Goal: Task Accomplishment & Management: Complete application form

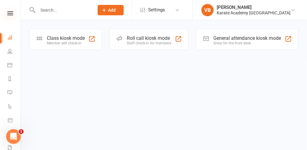
click at [10, 12] on icon at bounding box center [10, 13] width 6 height 4
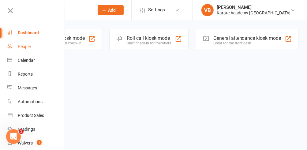
click at [25, 47] on div "People" at bounding box center [24, 46] width 13 height 5
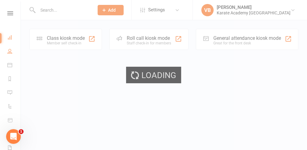
select select "25"
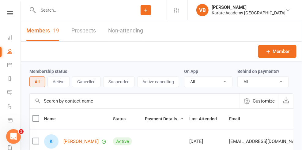
click at [95, 31] on link "Prospects" at bounding box center [83, 30] width 24 height 21
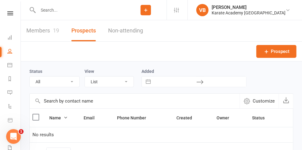
click at [0, 0] on span "Add" at bounding box center [0, 0] width 0 height 0
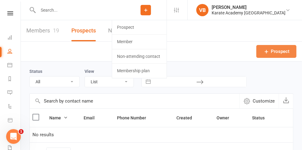
click at [275, 48] on span "Prospect" at bounding box center [279, 51] width 19 height 7
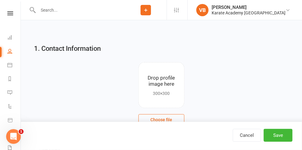
click at [111, 134] on div "First Name" at bounding box center [161, 146] width 254 height 24
click at [99, 143] on input "text" at bounding box center [161, 150] width 254 height 14
type input "Anatolii"
type input "Papushoi"
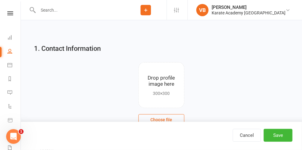
click at [100, 143] on input "Anatolii" at bounding box center [161, 150] width 254 height 14
type input "Anatolii (Tolik)"
click at [46, 146] on icon "button" at bounding box center [44, 148] width 4 height 5
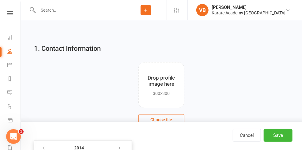
type input "18 Jun 2014"
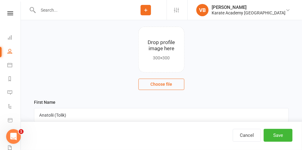
scroll to position [38, 0]
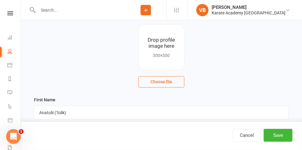
type input "07393999101"
drag, startPoint x: 113, startPoint y: 127, endPoint x: 32, endPoint y: 160, distance: 87.9
drag, startPoint x: 32, startPoint y: 160, endPoint x: 127, endPoint y: 28, distance: 162.5
click at [127, 96] on div "First Name Anatolii (Tolik)" at bounding box center [161, 108] width 254 height 24
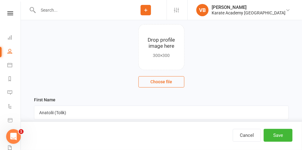
drag, startPoint x: 123, startPoint y: 107, endPoint x: 255, endPoint y: 97, distance: 132.5
type input "nikolaevakamenchyk@gmail.com"
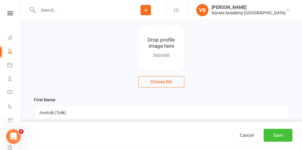
click at [263, 134] on button "Save" at bounding box center [277, 135] width 29 height 13
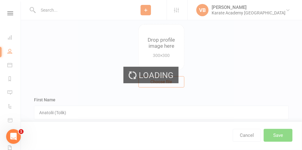
scroll to position [0, 0]
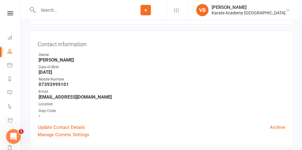
scroll to position [42, 0]
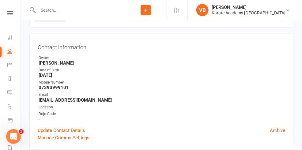
click at [11, 50] on icon at bounding box center [9, 51] width 5 height 5
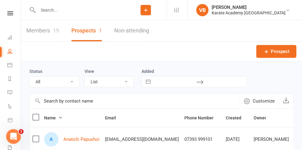
click at [45, 10] on input "text" at bounding box center [80, 10] width 89 height 9
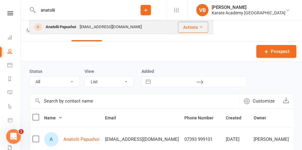
type input "anatolii"
click at [65, 26] on div "Anatolii Papushoi" at bounding box center [61, 27] width 34 height 9
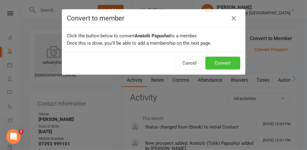
click at [221, 61] on button "Convert" at bounding box center [222, 63] width 35 height 13
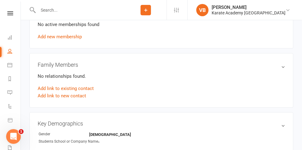
scroll to position [270, 0]
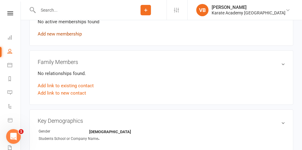
click at [57, 37] on link "Add new membership" at bounding box center [60, 34] width 44 height 6
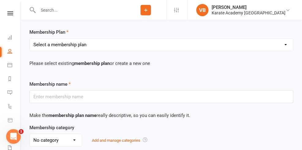
scroll to position [38, 0]
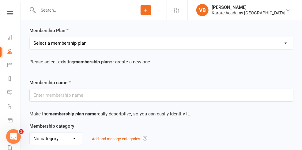
click at [148, 46] on select "Select a membership plan Create new Membership Plan Term Fee - 3 Months Term Fe…" at bounding box center [161, 43] width 263 height 12
select select "3"
click at [34, 41] on select "Select a membership plan Create new Membership Plan Term Fee - 3 Months Term Fe…" at bounding box center [161, 43] width 263 height 12
type input "Yearly Membership - £30"
select select "2"
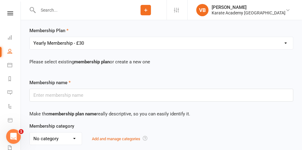
type input "0"
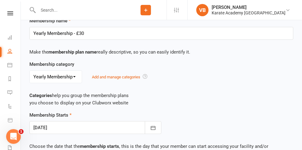
scroll to position [104, 0]
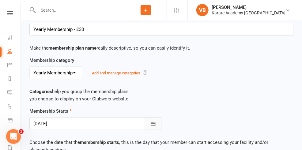
click at [150, 121] on icon "button" at bounding box center [153, 124] width 6 height 6
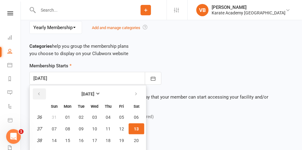
click at [41, 91] on icon "button" at bounding box center [39, 93] width 4 height 5
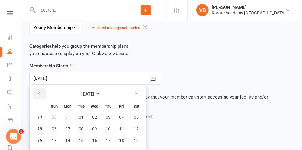
click at [41, 91] on icon "button" at bounding box center [39, 93] width 4 height 5
click at [138, 91] on icon "button" at bounding box center [136, 93] width 4 height 5
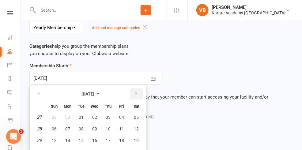
click at [138, 91] on icon "button" at bounding box center [136, 93] width 4 height 5
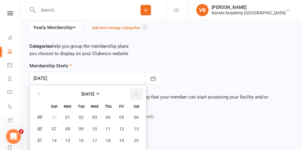
click at [138, 91] on icon "button" at bounding box center [136, 93] width 4 height 5
click at [97, 115] on span "01" at bounding box center [94, 117] width 5 height 5
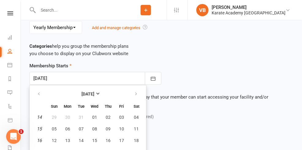
type input "01 Apr 2026"
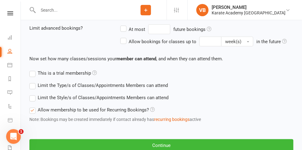
scroll to position [314, 0]
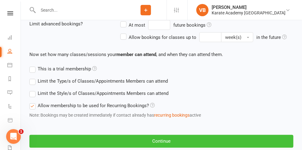
click at [55, 135] on button "Continue" at bounding box center [161, 141] width 264 height 13
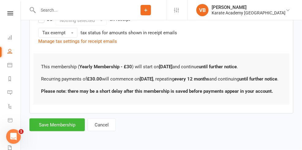
scroll to position [0, 0]
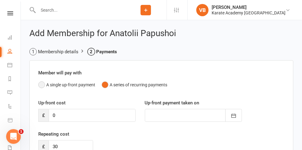
click at [68, 91] on button "A single up-front payment" at bounding box center [66, 85] width 57 height 12
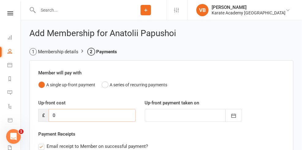
click at [59, 122] on input "0" at bounding box center [92, 115] width 87 height 13
type input "02"
type input "13 Sep 2025"
type input "025"
click at [231, 118] on icon "button" at bounding box center [233, 116] width 5 height 4
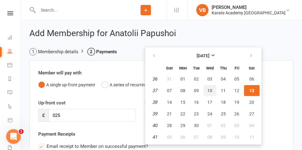
click at [207, 93] on span "10" at bounding box center [209, 90] width 5 height 5
type input "10 Sep 2025"
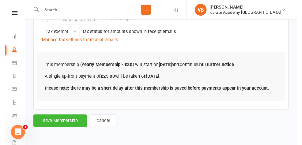
scroll to position [154, 0]
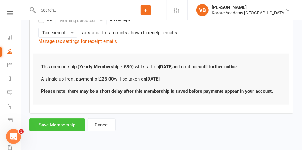
click at [56, 125] on button "Save Membership" at bounding box center [56, 124] width 55 height 13
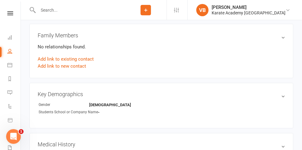
scroll to position [322, 0]
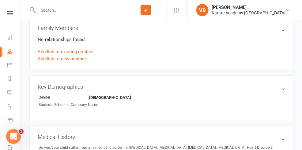
click at [56, 3] on link "Add new membership" at bounding box center [60, 0] width 44 height 6
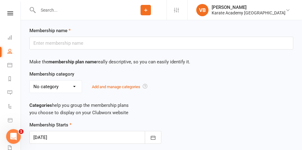
scroll to position [93, 0]
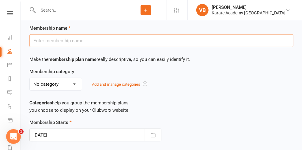
click at [71, 35] on input "text" at bounding box center [161, 40] width 264 height 13
click at [128, 78] on div "No category Term Fees Tournament Yearly Membership Add and manage categories" at bounding box center [161, 84] width 264 height 13
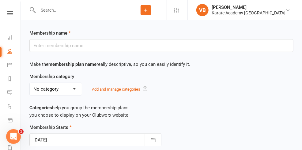
scroll to position [84, 0]
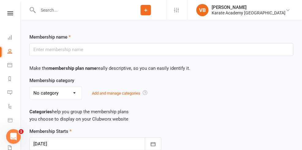
click at [131, 33] on div "Membership name" at bounding box center [161, 44] width 273 height 23
click at [110, 49] on input "text" at bounding box center [161, 49] width 264 height 13
click at [117, 57] on div "Membership name Make the membership plan name really descriptive, so you can ea…" at bounding box center [161, 54] width 273 height 43
click at [80, 87] on select "No category Term Fees Tournament Yearly Membership" at bounding box center [56, 93] width 52 height 12
select select "0"
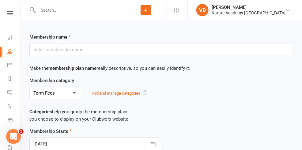
click at [34, 87] on select "No category Term Fees Tournament Yearly Membership" at bounding box center [56, 93] width 52 height 12
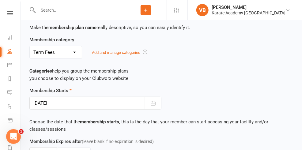
scroll to position [122, 0]
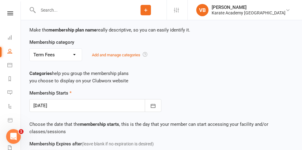
click at [79, 49] on select "No category Term Fees Tournament Yearly Membership" at bounding box center [56, 55] width 52 height 12
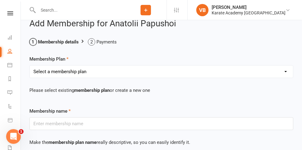
scroll to position [18, 0]
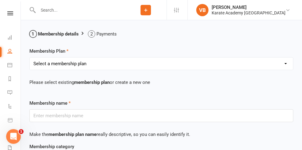
click at [149, 66] on select "Select a membership plan Create new Membership Plan Term Fee - 3 Months Term Fe…" at bounding box center [161, 63] width 263 height 12
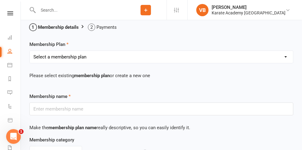
scroll to position [26, 0]
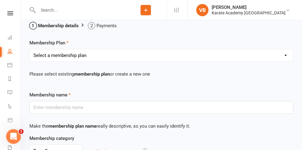
click at [148, 58] on select "Select a membership plan Create new Membership Plan Term Fee - 3 Months Term Fe…" at bounding box center [161, 55] width 263 height 12
select select "2"
click at [34, 53] on select "Select a membership plan Create new Membership Plan Term Fee - 3 Months Term Fe…" at bounding box center [161, 55] width 263 height 12
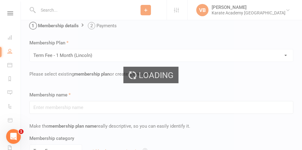
type input "Term Fee - 1 Month ([GEOGRAPHIC_DATA])"
type input "0"
select select "2"
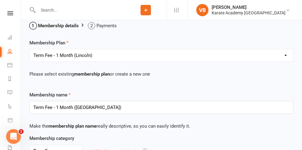
click at [150, 59] on select "Select a membership plan Create new Membership Plan Term Fee - 3 Months Term Fe…" at bounding box center [161, 55] width 263 height 12
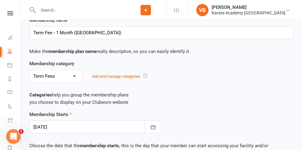
scroll to position [105, 0]
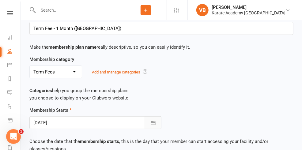
click at [151, 121] on icon "button" at bounding box center [153, 123] width 5 height 4
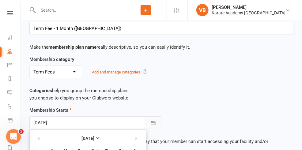
scroll to position [149, 0]
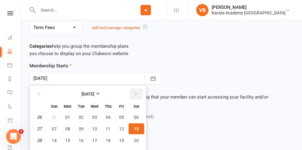
click at [138, 91] on icon "button" at bounding box center [136, 93] width 4 height 5
click at [97, 115] on span "01" at bounding box center [94, 117] width 5 height 5
type input "01 Oct 2025"
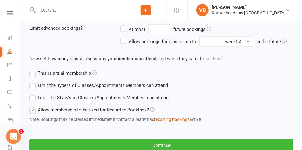
scroll to position [314, 0]
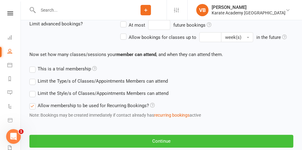
click at [49, 135] on button "Continue" at bounding box center [161, 141] width 264 height 13
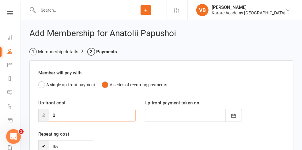
click at [61, 122] on input "0" at bounding box center [92, 115] width 87 height 13
type input "01"
type input "13 Sep 2025"
click at [59, 122] on input "015" at bounding box center [92, 115] width 87 height 13
type input "15"
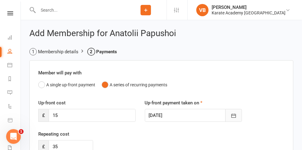
click at [231, 118] on icon "button" at bounding box center [233, 116] width 5 height 4
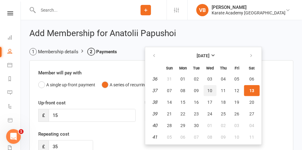
click at [207, 93] on span "10" at bounding box center [209, 90] width 5 height 5
type input "10 Sep 2025"
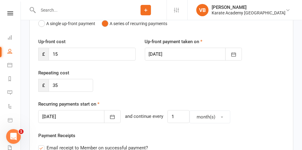
scroll to position [63, 0]
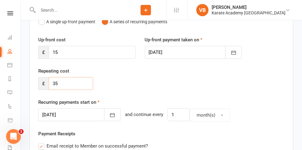
click at [64, 90] on input "35" at bounding box center [71, 83] width 44 height 13
type input "3"
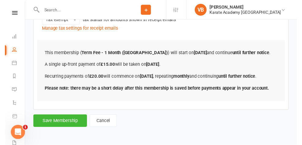
scroll to position [236, 0]
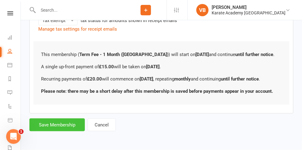
type input "20"
click at [56, 123] on button "Save Membership" at bounding box center [56, 124] width 55 height 13
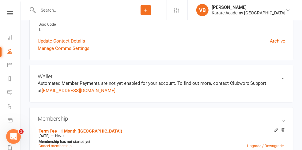
scroll to position [174, 0]
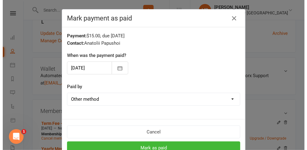
scroll to position [168, 0]
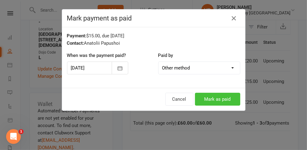
click at [219, 99] on button "Mark as paid" at bounding box center [217, 99] width 45 height 13
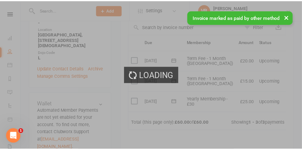
scroll to position [174, 0]
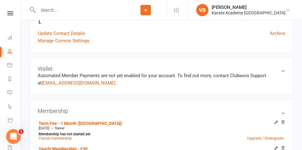
drag, startPoint x: 297, startPoint y: 8, endPoint x: 292, endPoint y: 8, distance: 4.9
drag, startPoint x: 292, startPoint y: 8, endPoint x: 11, endPoint y: 52, distance: 284.5
click at [11, 52] on icon at bounding box center [9, 51] width 5 height 5
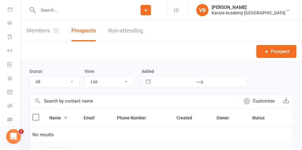
scroll to position [116, 0]
click at [12, 103] on icon at bounding box center [9, 105] width 5 height 5
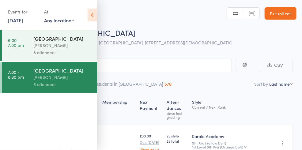
click at [42, 46] on div "[PERSON_NAME]" at bounding box center [62, 45] width 58 height 7
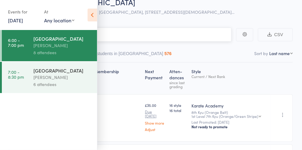
scroll to position [31, 0]
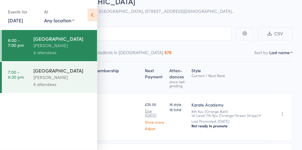
click at [91, 14] on icon at bounding box center [91, 15] width 9 height 13
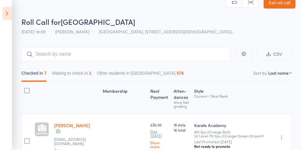
scroll to position [9, 0]
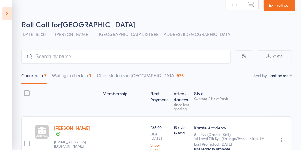
click at [71, 75] on button "Waiting to check in 1" at bounding box center [71, 77] width 39 height 14
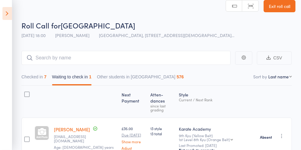
scroll to position [0, 0]
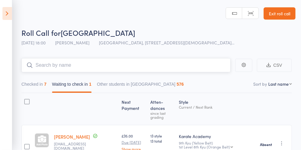
click at [37, 64] on input "search" at bounding box center [125, 65] width 209 height 14
type input "t"
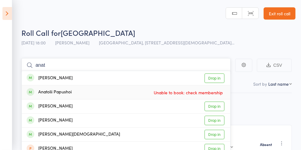
type input "anat"
click at [63, 91] on div "Anatolii Papushoi" at bounding box center [49, 92] width 45 height 7
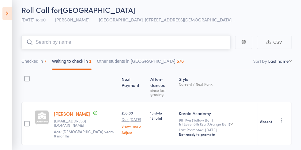
scroll to position [8, 0]
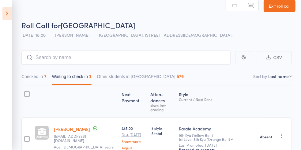
click at [285, 9] on link "Exit roll call" at bounding box center [279, 6] width 32 height 12
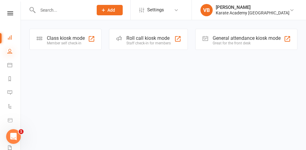
click at [8, 50] on icon at bounding box center [9, 51] width 5 height 5
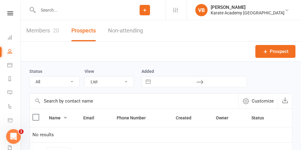
click at [40, 7] on input "text" at bounding box center [80, 10] width 88 height 9
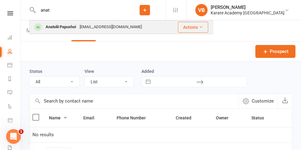
type input "anat"
click at [59, 26] on div "Anatolii Papushoi" at bounding box center [61, 27] width 34 height 9
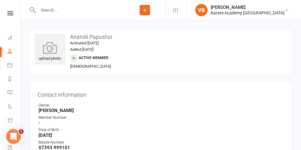
scroll to position [0, 137]
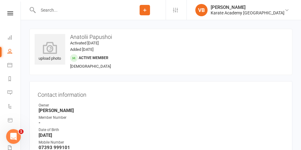
click at [11, 65] on icon at bounding box center [9, 64] width 5 height 5
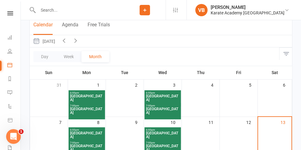
scroll to position [47, 0]
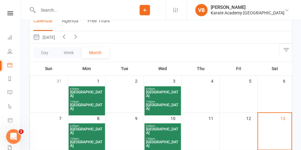
click at [162, 99] on span "[GEOGRAPHIC_DATA]" at bounding box center [163, 95] width 34 height 11
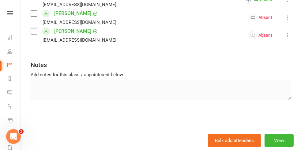
scroll to position [220, 0]
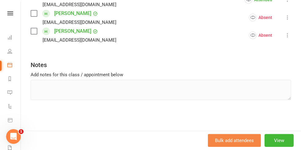
click at [217, 140] on button "Bulk add attendees" at bounding box center [234, 140] width 53 height 13
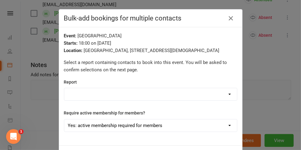
click at [237, 119] on select "Yes: active membership required for members No: all bookings will be free class…" at bounding box center [150, 125] width 172 height 12
click at [235, 18] on icon "button" at bounding box center [231, 18] width 7 height 7
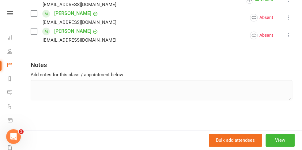
click at [87, 101] on div at bounding box center [161, 75] width 281 height 150
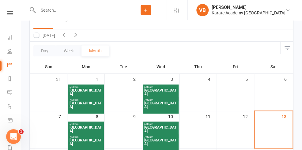
scroll to position [53, 0]
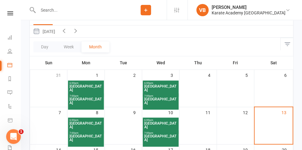
click at [165, 95] on span "[GEOGRAPHIC_DATA]" at bounding box center [160, 89] width 33 height 11
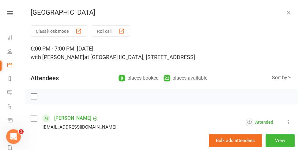
click at [37, 100] on label at bounding box center [34, 97] width 6 height 6
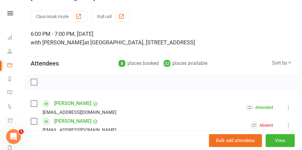
scroll to position [0, 0]
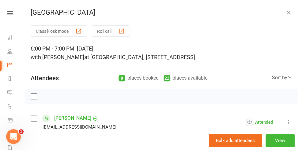
click at [85, 104] on div at bounding box center [161, 75] width 281 height 150
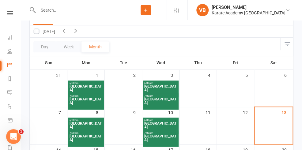
click at [154, 108] on span "[GEOGRAPHIC_DATA]" at bounding box center [160, 102] width 33 height 11
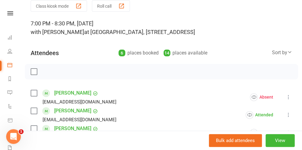
scroll to position [24, 0]
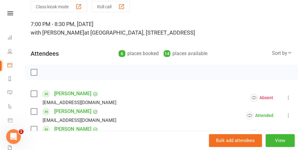
click at [82, 8] on div "button" at bounding box center [78, 6] width 6 height 6
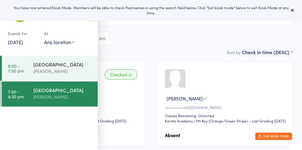
scroll to position [51, 0]
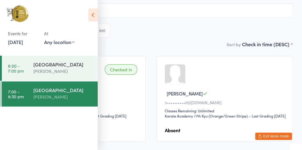
click at [92, 16] on icon at bounding box center [92, 15] width 9 height 13
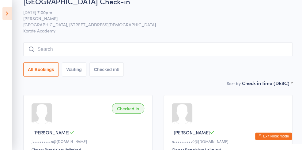
scroll to position [4, 0]
